Goal: Transaction & Acquisition: Download file/media

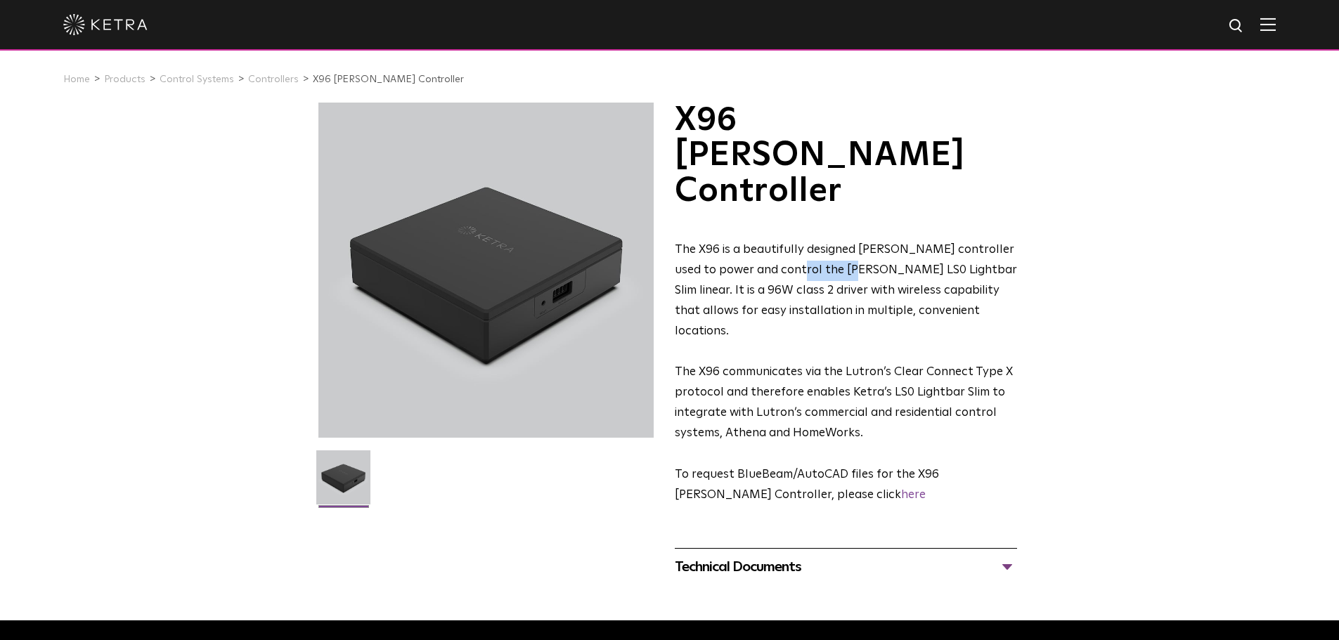
drag, startPoint x: 853, startPoint y: 202, endPoint x: 799, endPoint y: 198, distance: 55.0
click at [799, 244] on span "The X96 is a beautifully designed Ketra controller used to power and control th…" at bounding box center [846, 290] width 342 height 93
drag, startPoint x: 958, startPoint y: 202, endPoint x: 798, endPoint y: 202, distance: 160.3
click at [798, 244] on span "The X96 is a beautifully designed Ketra controller used to power and control th…" at bounding box center [846, 290] width 342 height 93
copy span "Ketra LS0 Lightbar Slim linear"
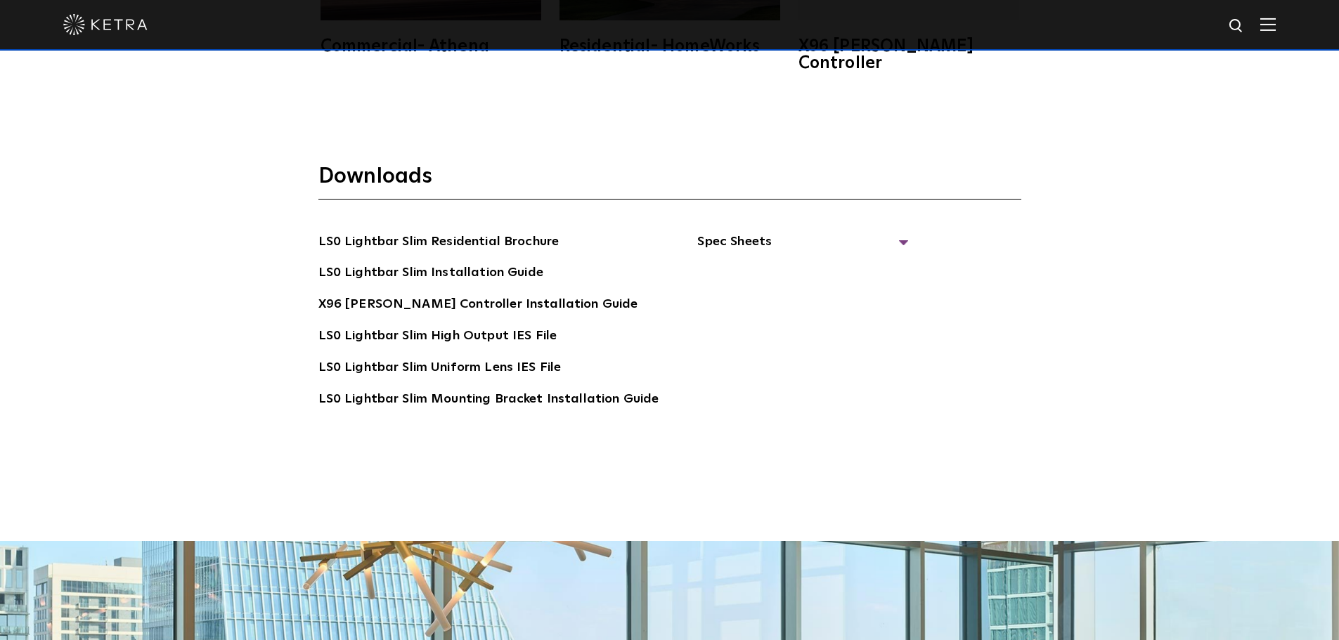
scroll to position [2718, 0]
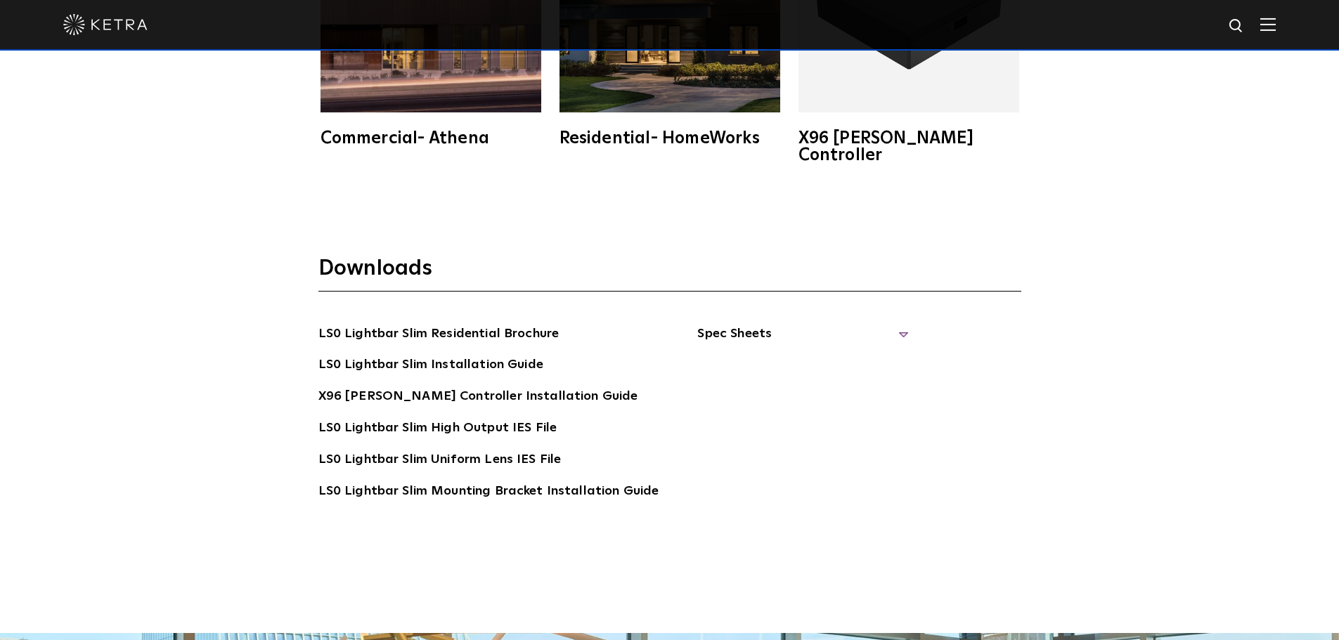
click at [888, 324] on span "Spec Sheets" at bounding box center [802, 339] width 211 height 31
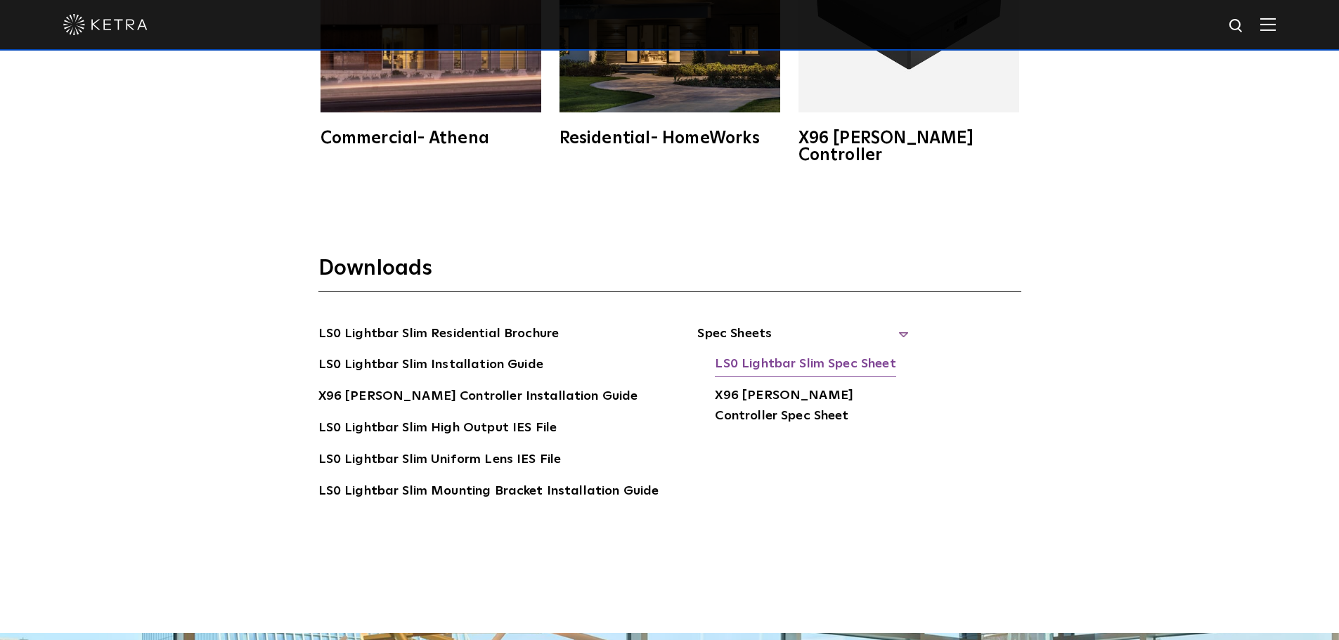
click at [853, 354] on link "LS0 Lightbar Slim Spec Sheet" at bounding box center [805, 365] width 181 height 22
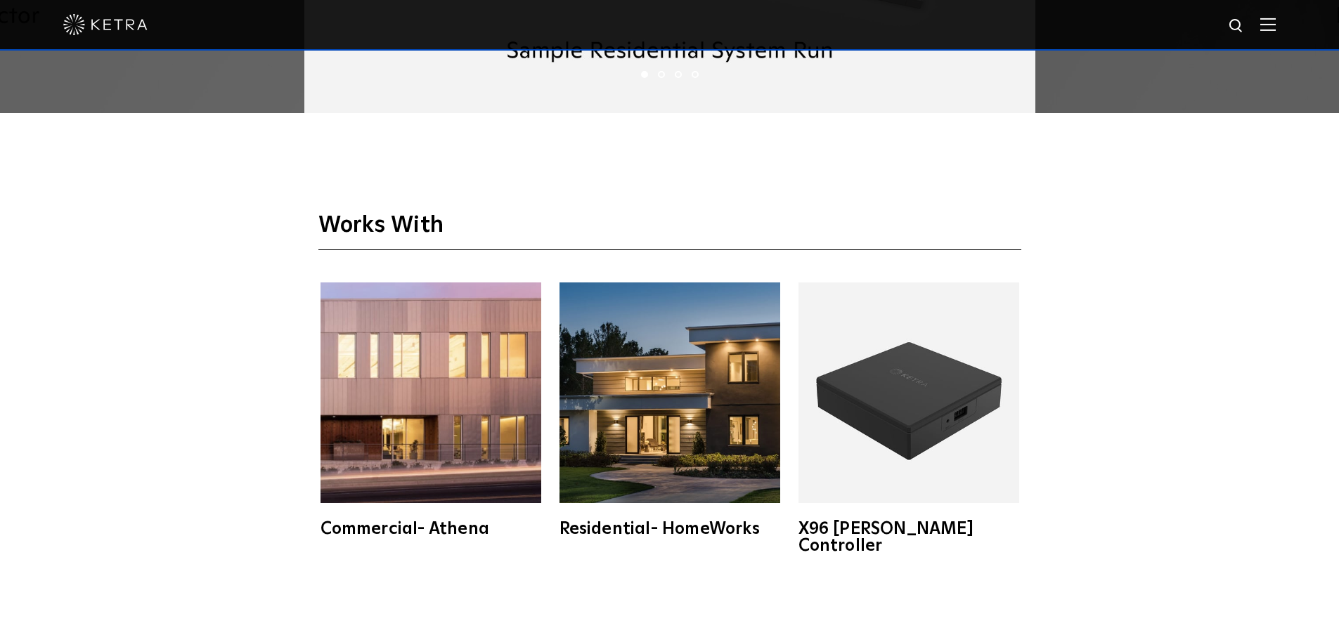
scroll to position [2326, 0]
